Goal: Transaction & Acquisition: Download file/media

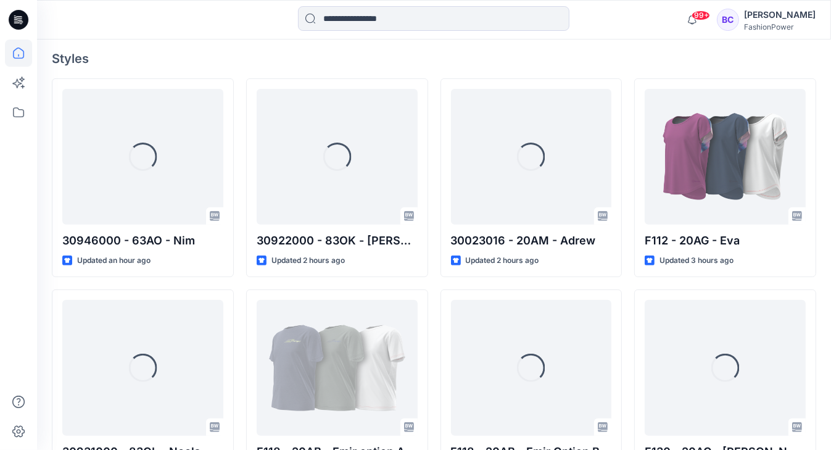
scroll to position [359, 0]
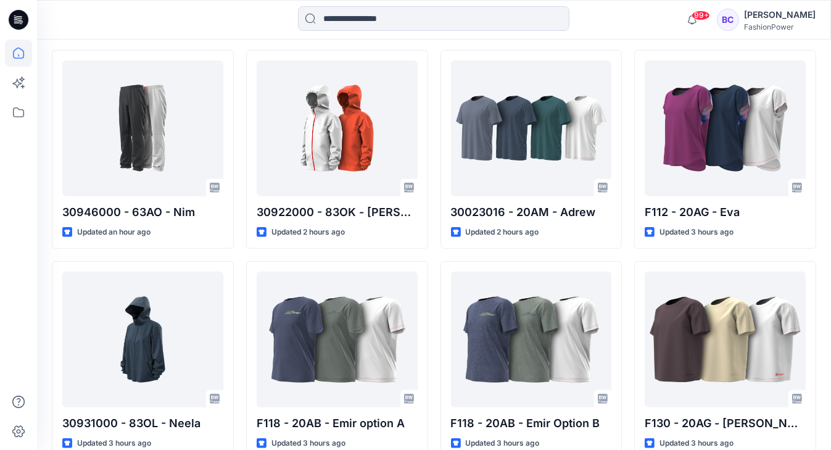
click at [433, 31] on div at bounding box center [433, 19] width 271 height 27
click at [422, 20] on input at bounding box center [433, 18] width 271 height 25
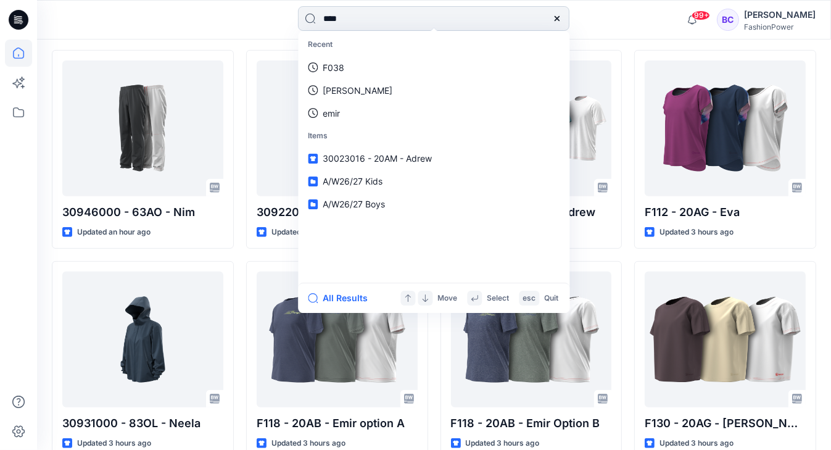
type input "*****"
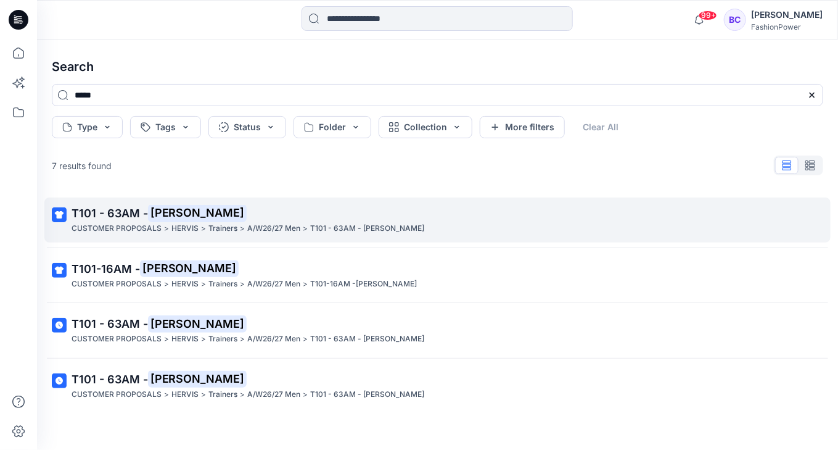
click at [297, 241] on link "T101 - 63AM - [PERSON_NAME] CUSTOMER PROPOSALS > HERVIS > Trainers > A/W26/27 M…" at bounding box center [437, 219] width 786 height 45
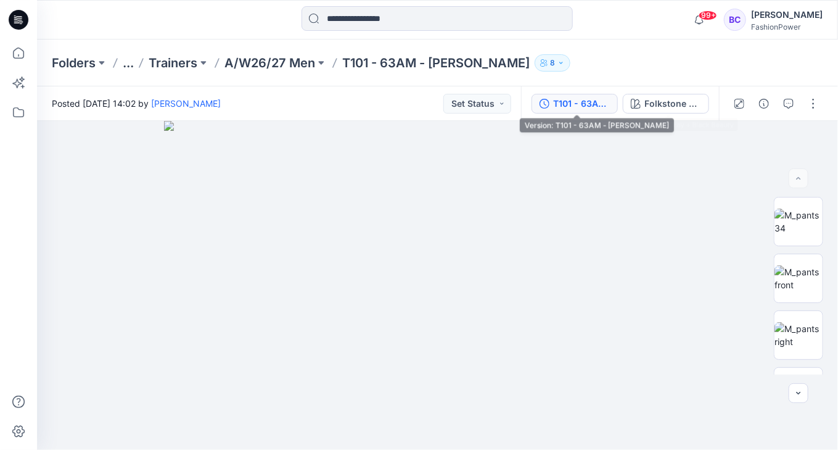
click at [605, 102] on div "T101 - 63AM - [PERSON_NAME]" at bounding box center [581, 104] width 57 height 14
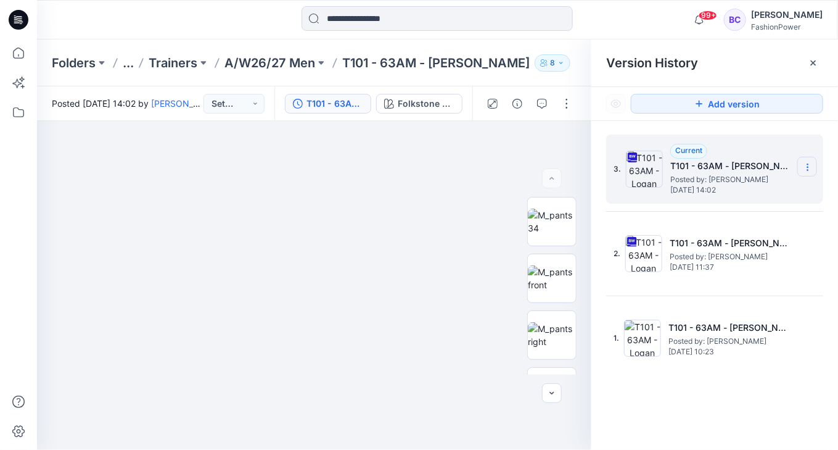
click at [810, 165] on icon at bounding box center [808, 167] width 10 height 10
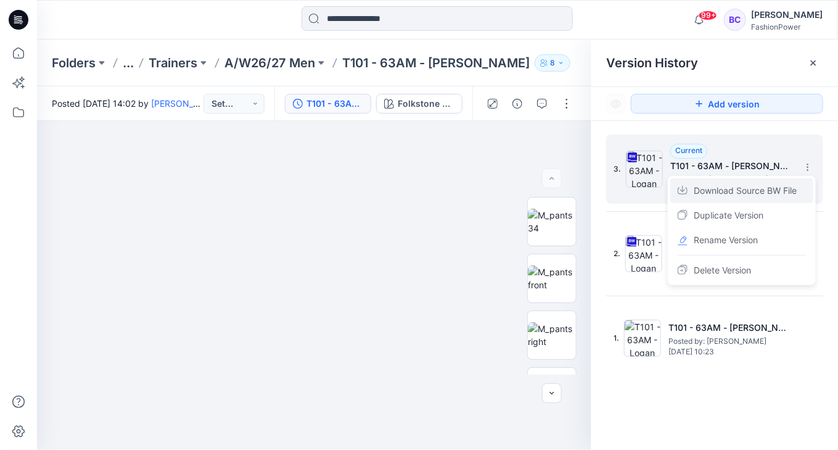
click at [764, 193] on span "Download Source BW File" at bounding box center [745, 190] width 103 height 15
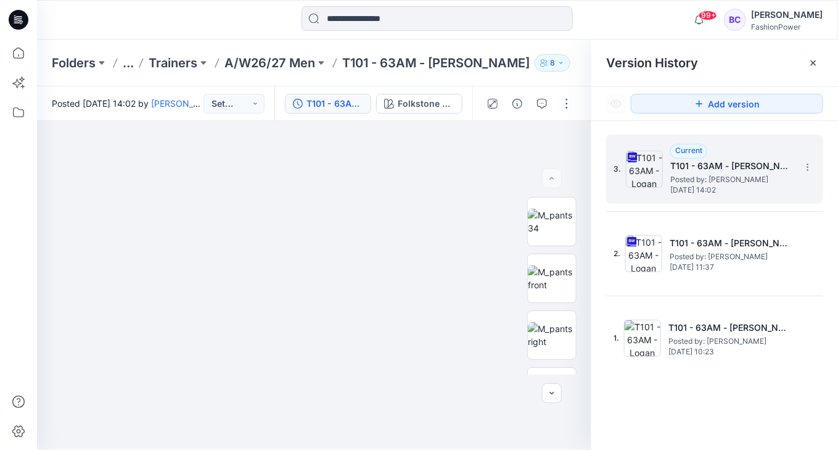
click at [820, 23] on div "FashionPower" at bounding box center [787, 26] width 72 height 9
click at [633, 170] on img at bounding box center [644, 168] width 37 height 37
click at [799, 162] on section at bounding box center [807, 167] width 20 height 20
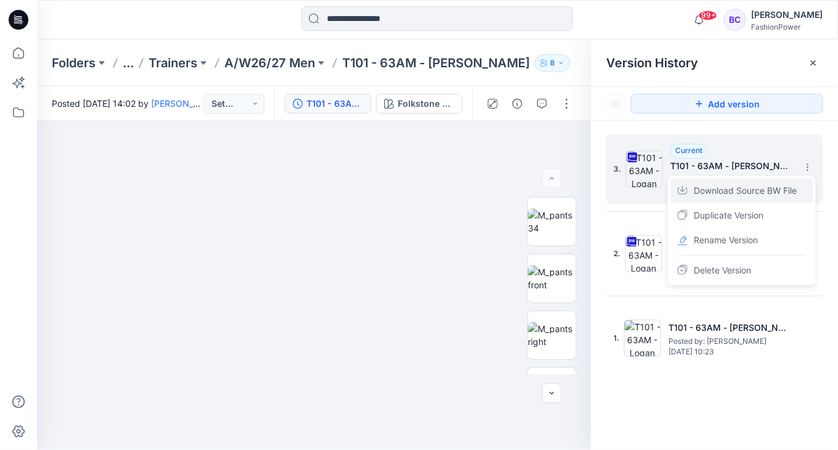
click at [762, 195] on span "Download Source BW File" at bounding box center [745, 190] width 103 height 15
